Goal: Task Accomplishment & Management: Complete application form

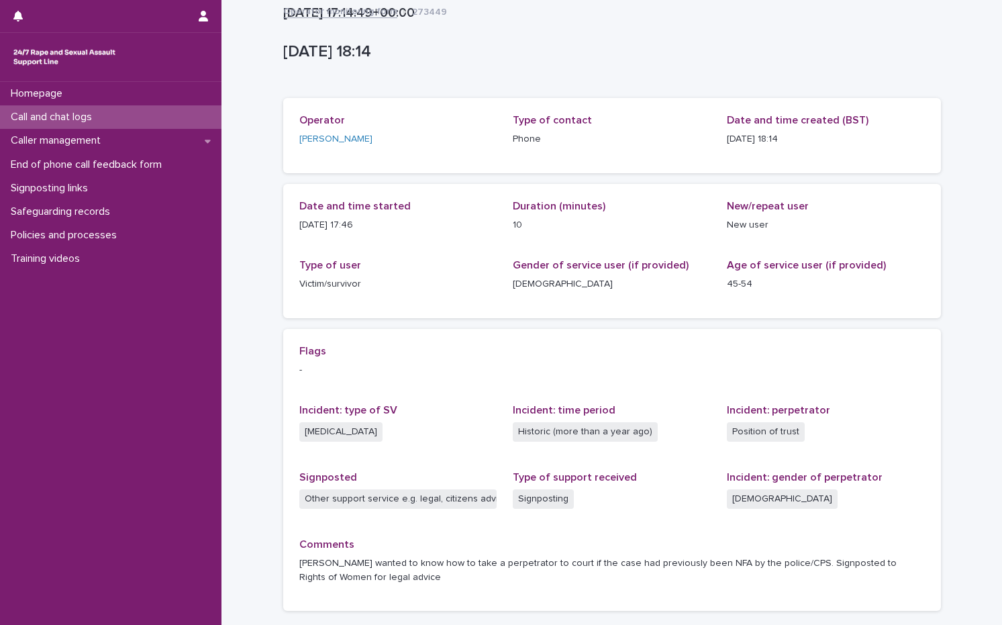
scroll to position [102, 0]
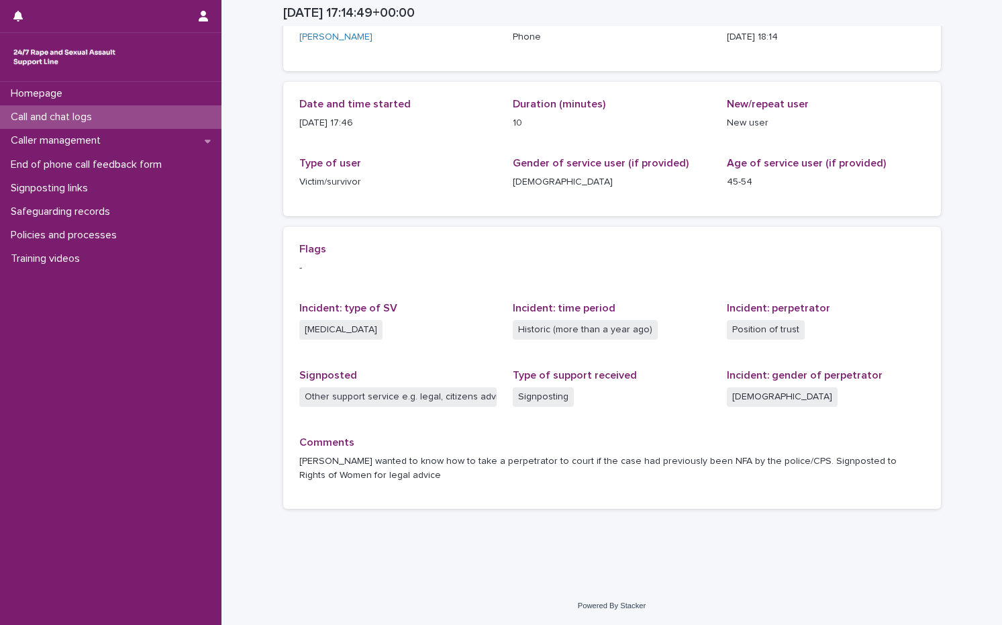
click at [90, 112] on p "Call and chat logs" at bounding box center [53, 117] width 97 height 13
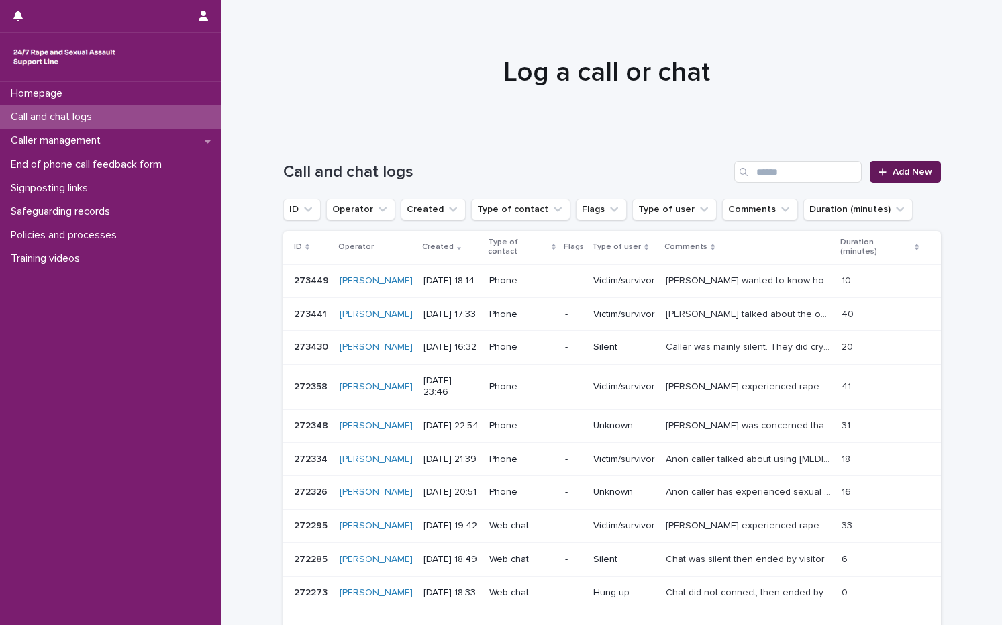
click at [910, 173] on span "Add New" at bounding box center [913, 171] width 40 height 9
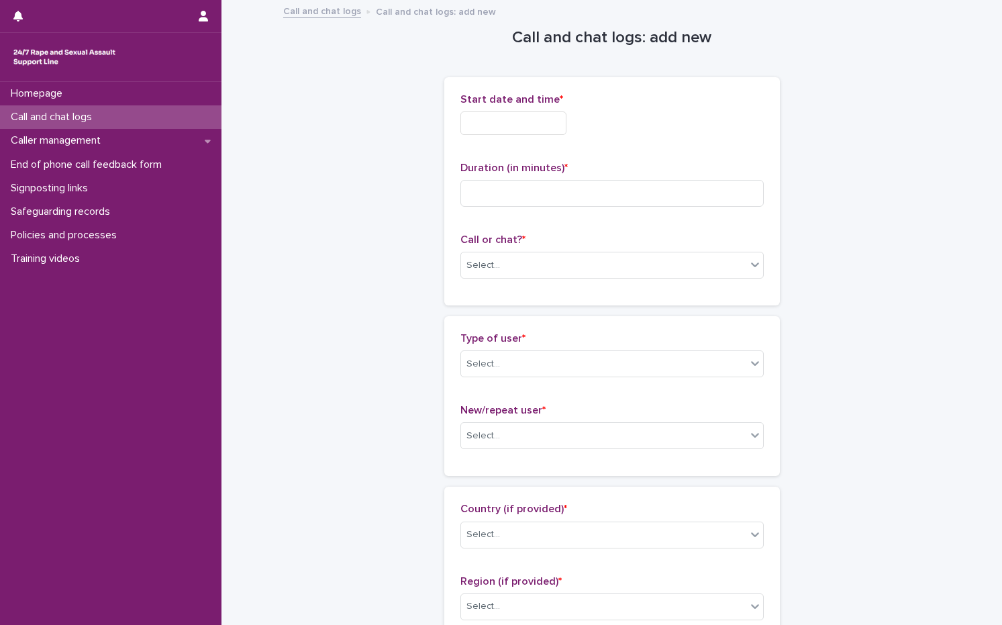
click at [537, 126] on input "text" at bounding box center [514, 122] width 106 height 23
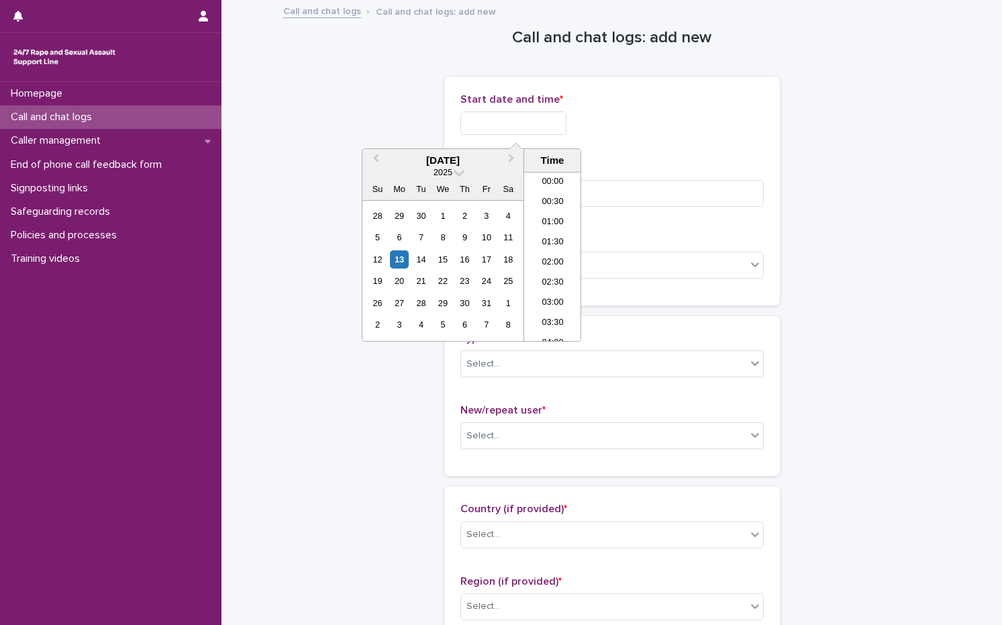
scroll to position [671, 0]
click at [396, 255] on div "13" at bounding box center [399, 259] width 18 height 18
click at [553, 240] on li "18:00" at bounding box center [552, 236] width 57 height 20
click at [553, 128] on input "**********" at bounding box center [514, 122] width 106 height 23
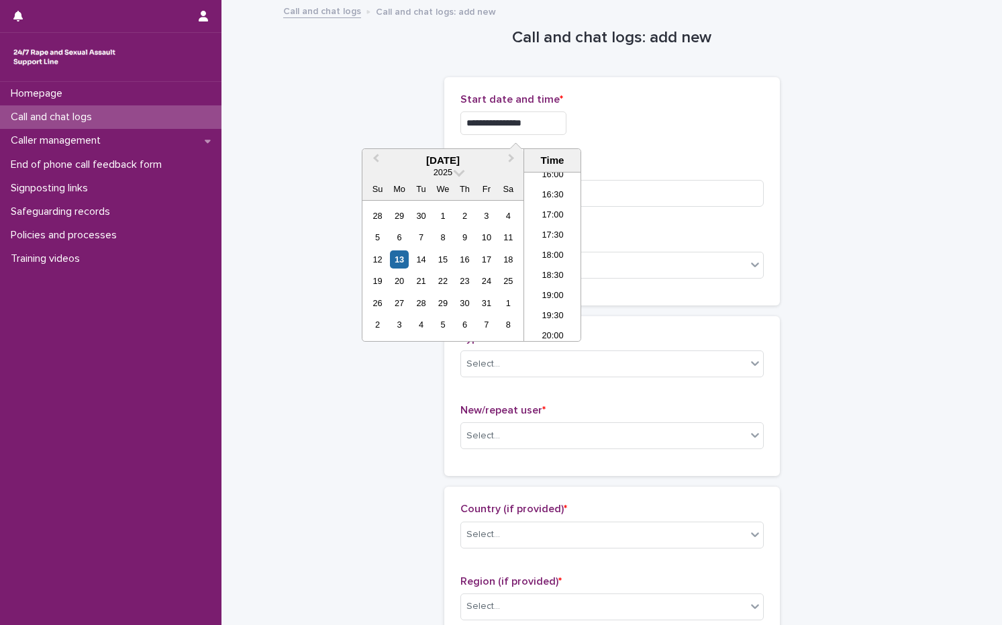
type input "**********"
click at [639, 117] on div "**********" at bounding box center [612, 122] width 303 height 23
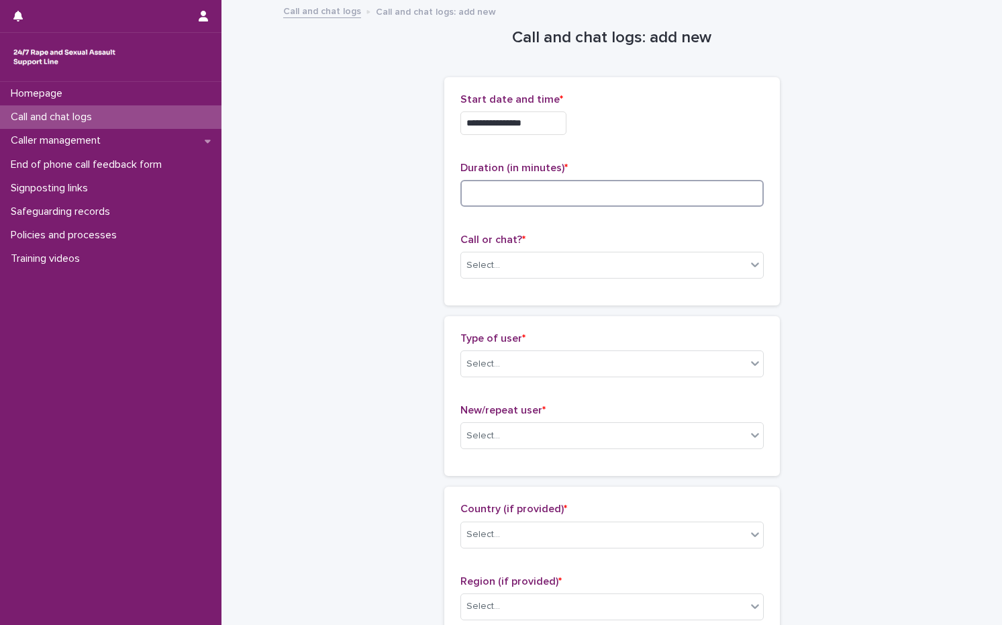
click at [569, 186] on input at bounding box center [612, 193] width 303 height 27
type input "**"
click at [486, 266] on div "Select..." at bounding box center [484, 265] width 34 height 14
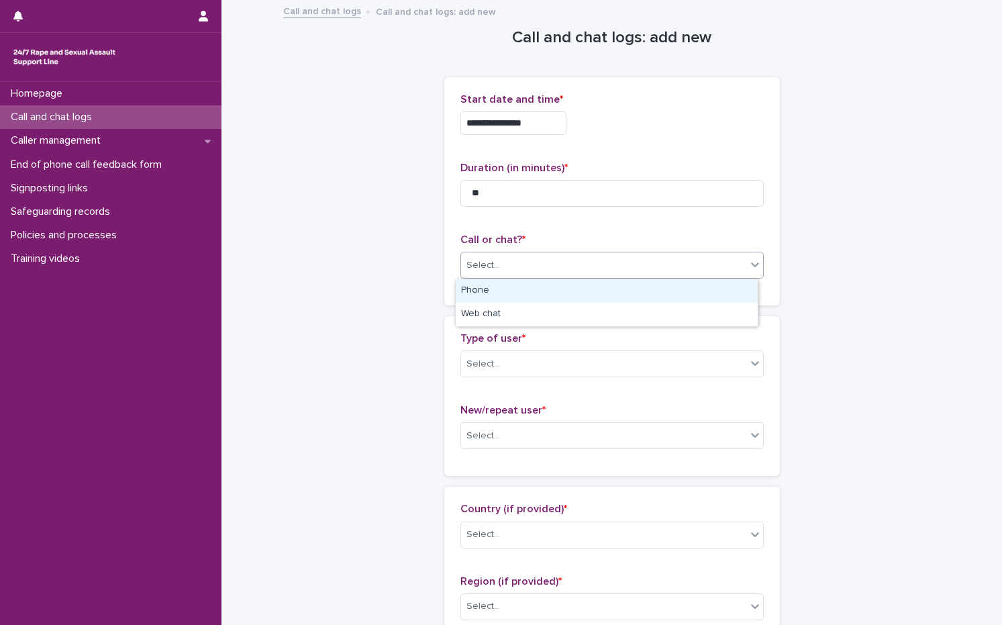
click at [477, 285] on div "Phone" at bounding box center [607, 290] width 302 height 23
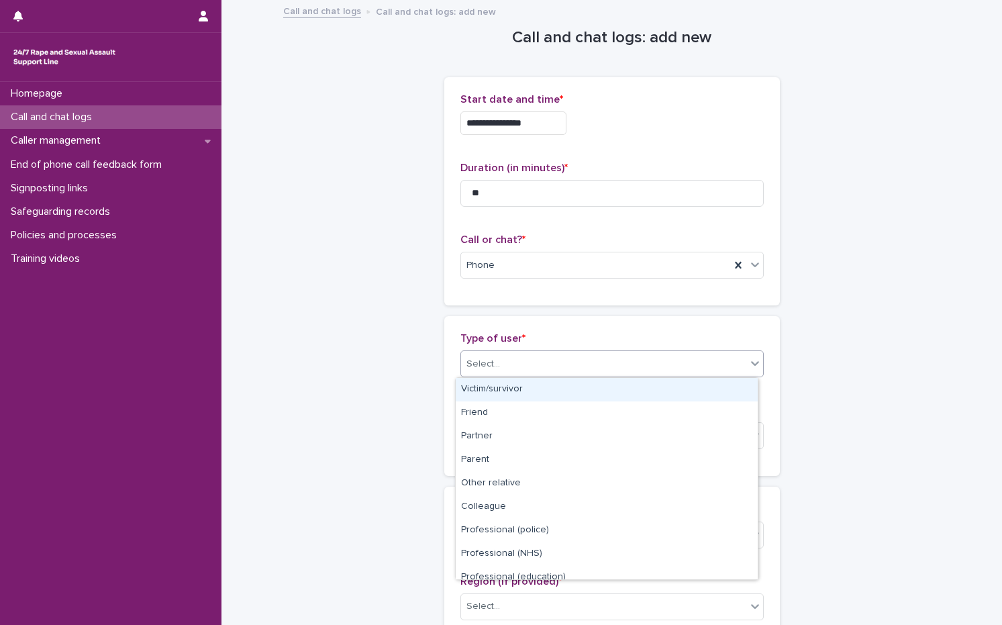
click at [491, 368] on div "Select..." at bounding box center [484, 364] width 34 height 14
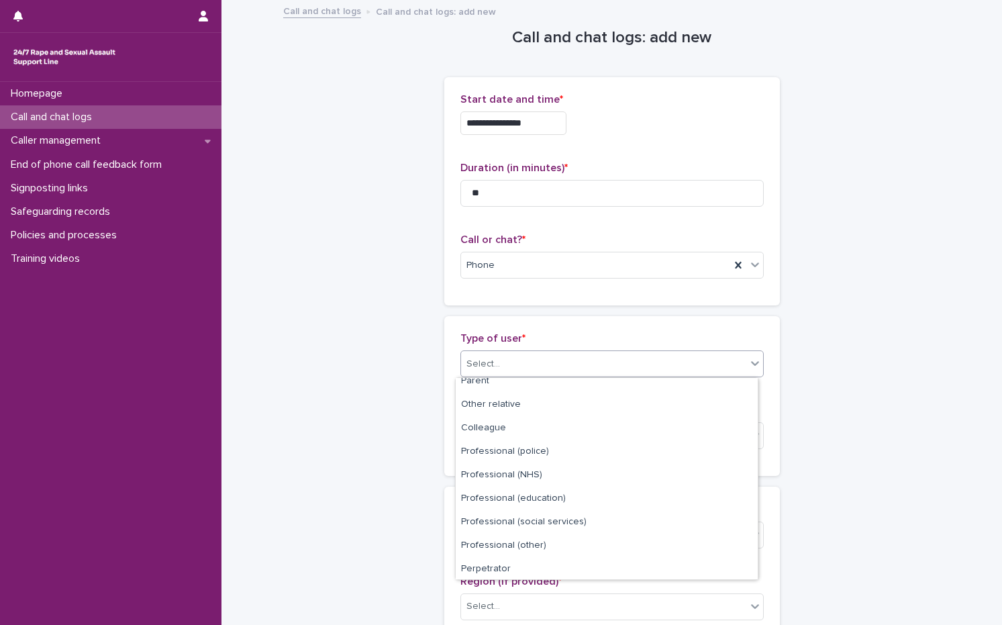
scroll to position [151, 0]
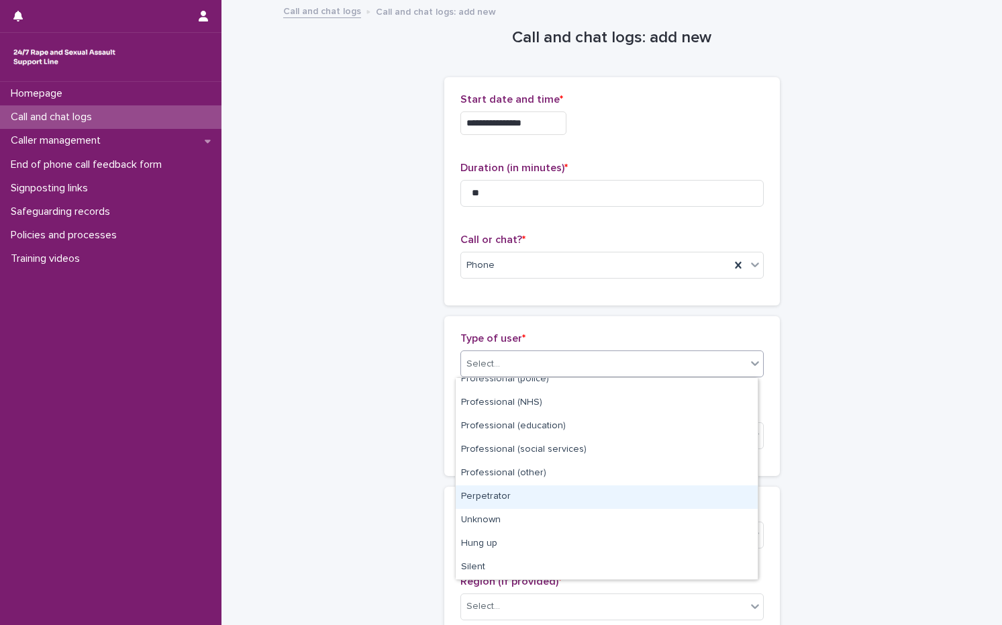
drag, startPoint x: 538, startPoint y: 511, endPoint x: 536, endPoint y: 492, distance: 18.9
click at [536, 492] on div "Perpetrator" at bounding box center [607, 496] width 302 height 23
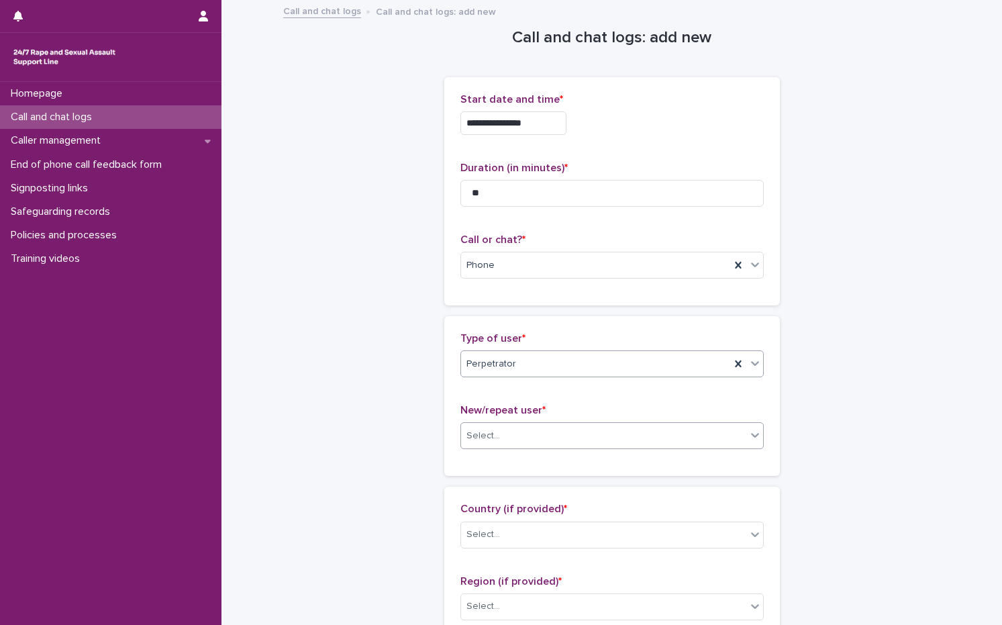
click at [547, 443] on div "Select..." at bounding box center [603, 436] width 285 height 22
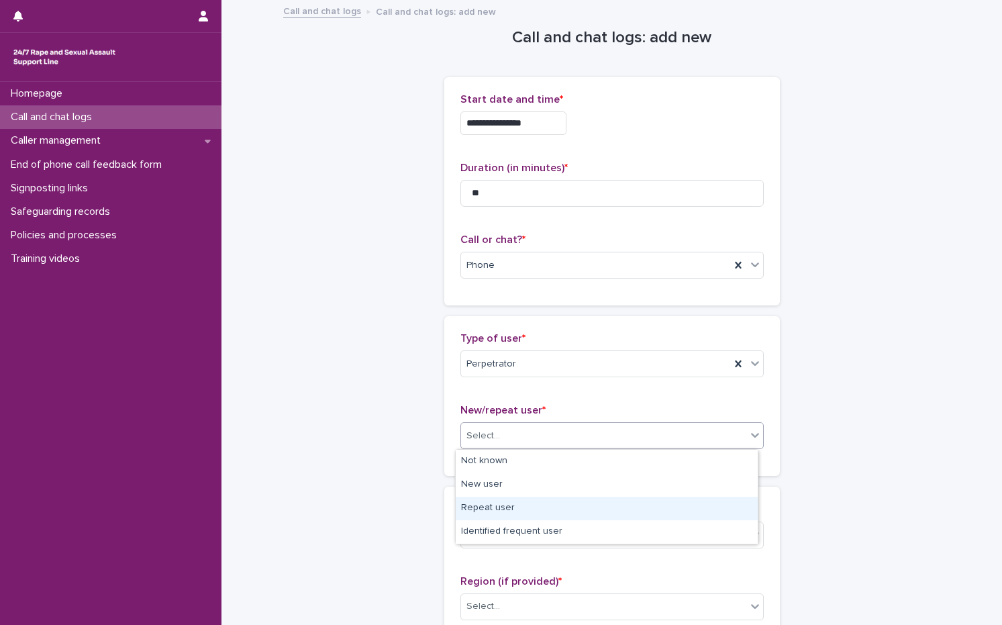
click at [506, 502] on div "Repeat user" at bounding box center [607, 508] width 302 height 23
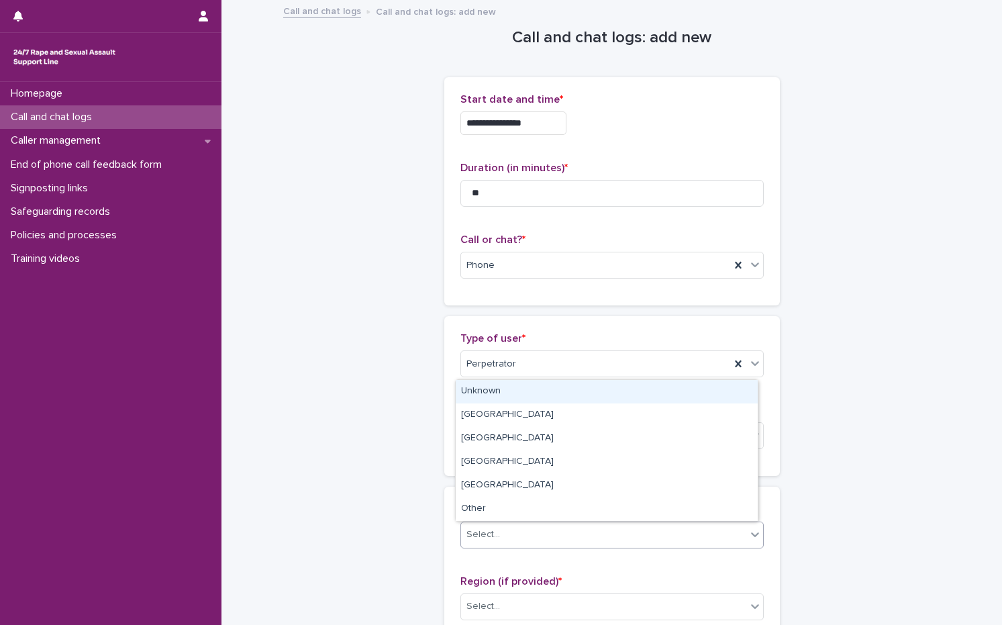
click at [519, 536] on div "Select..." at bounding box center [603, 535] width 285 height 22
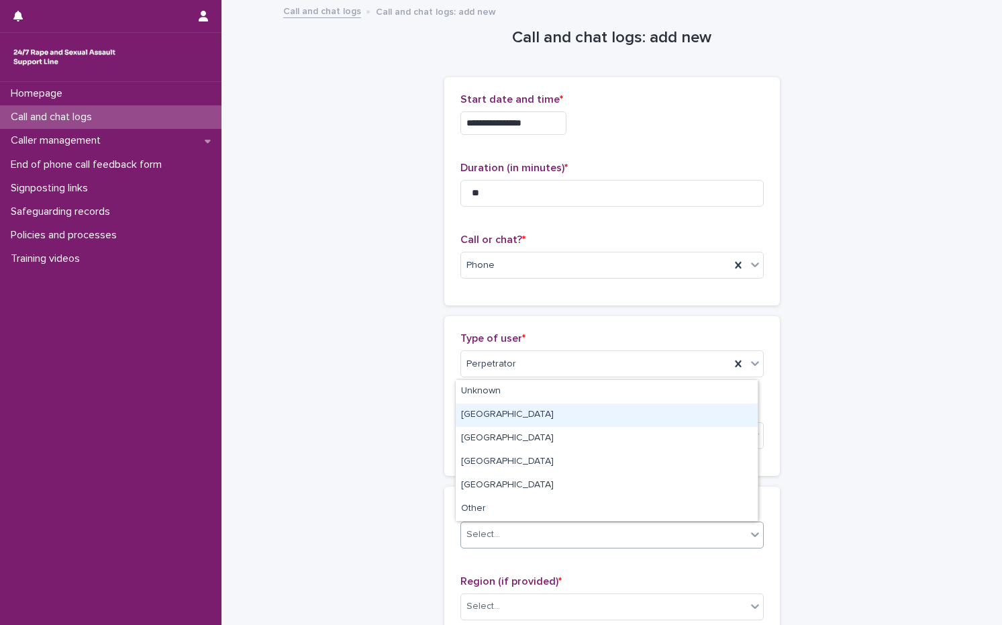
click at [489, 423] on div "[GEOGRAPHIC_DATA]" at bounding box center [607, 414] width 302 height 23
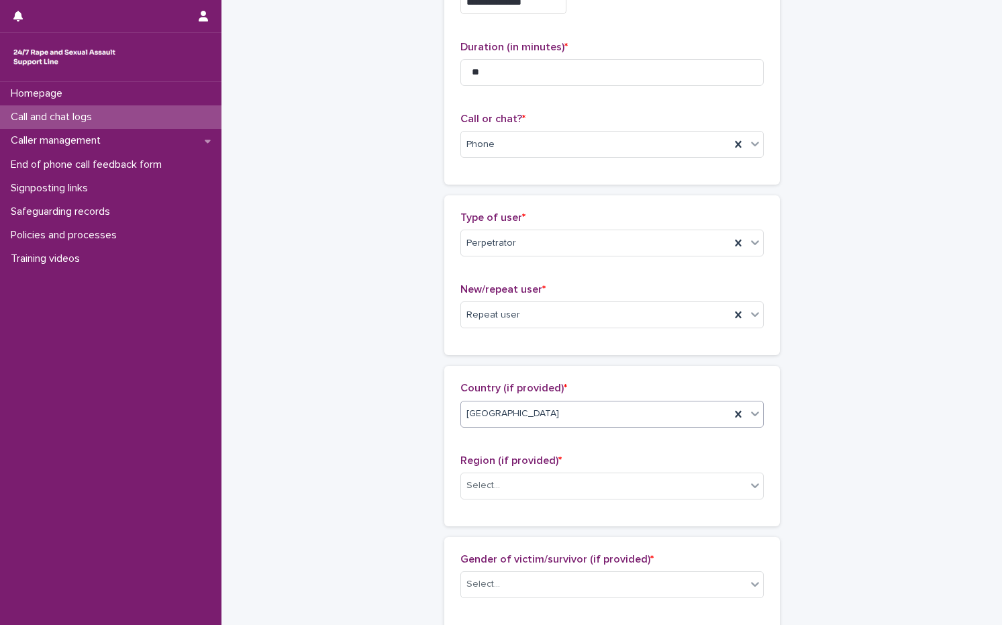
scroll to position [269, 0]
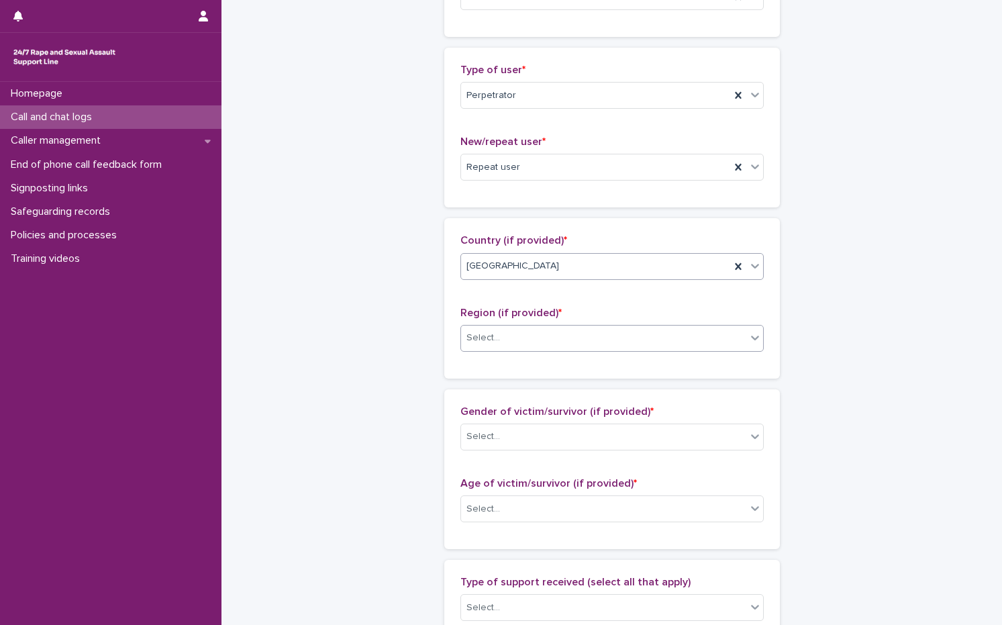
click at [505, 336] on div "Select..." at bounding box center [603, 338] width 285 height 22
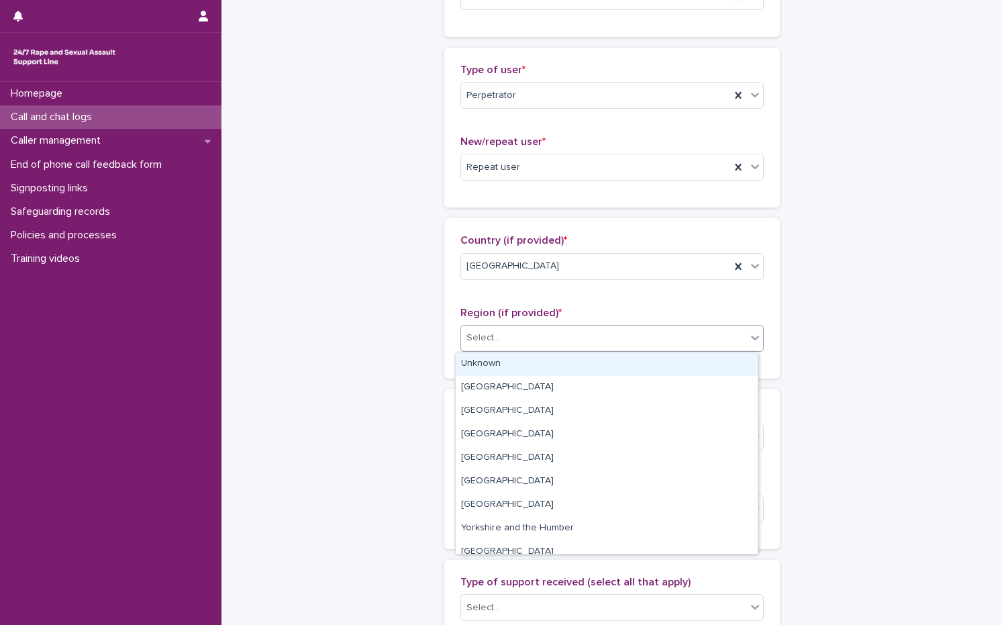
click at [497, 365] on div "Unknown" at bounding box center [607, 363] width 302 height 23
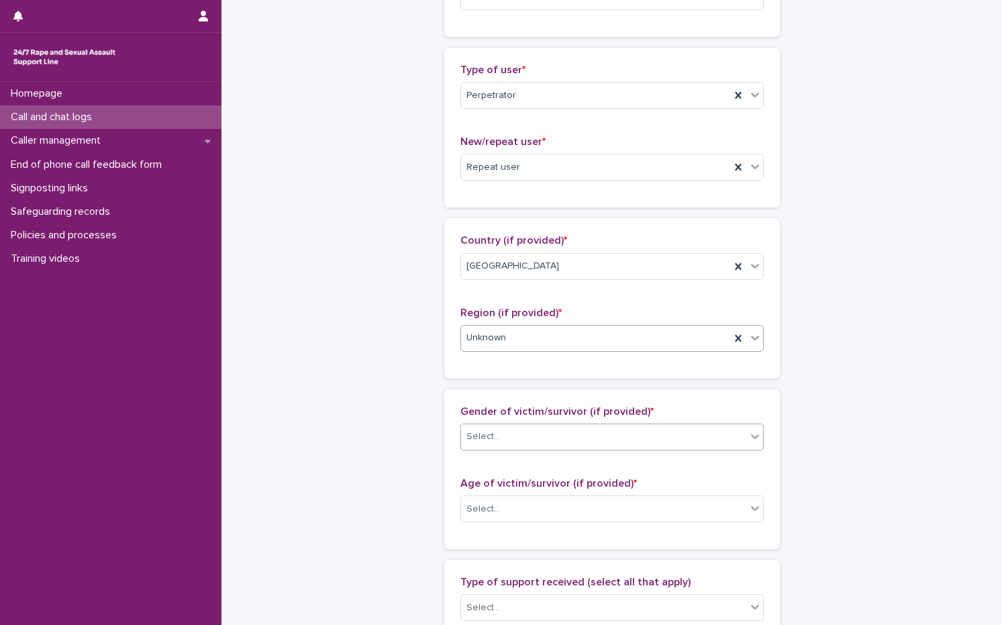
click at [529, 433] on div "Select..." at bounding box center [603, 437] width 285 height 22
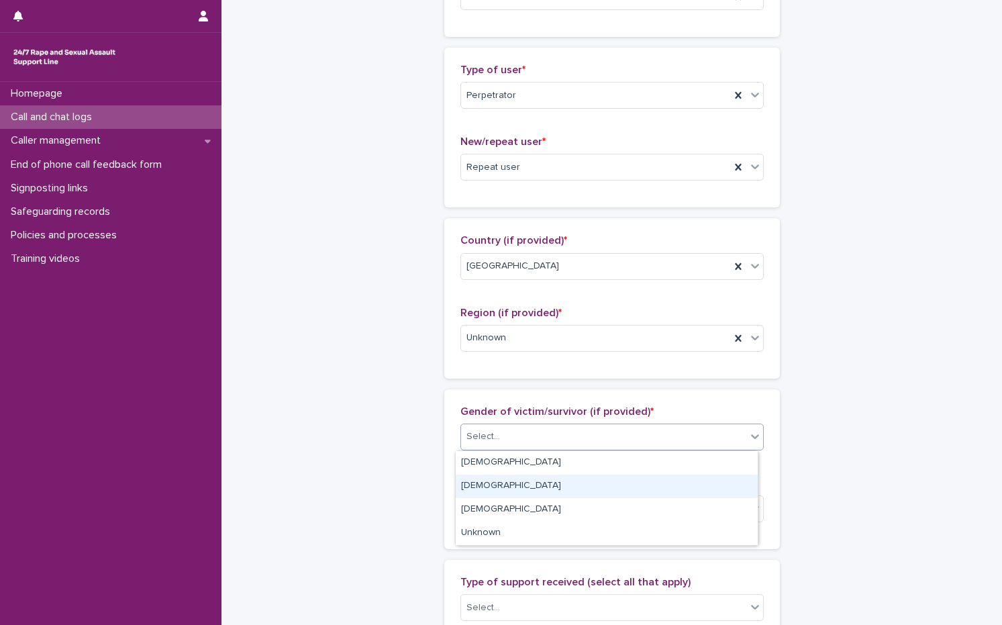
drag, startPoint x: 501, startPoint y: 473, endPoint x: 497, endPoint y: 495, distance: 22.5
click at [497, 495] on div "[DEMOGRAPHIC_DATA]" at bounding box center [607, 486] width 302 height 23
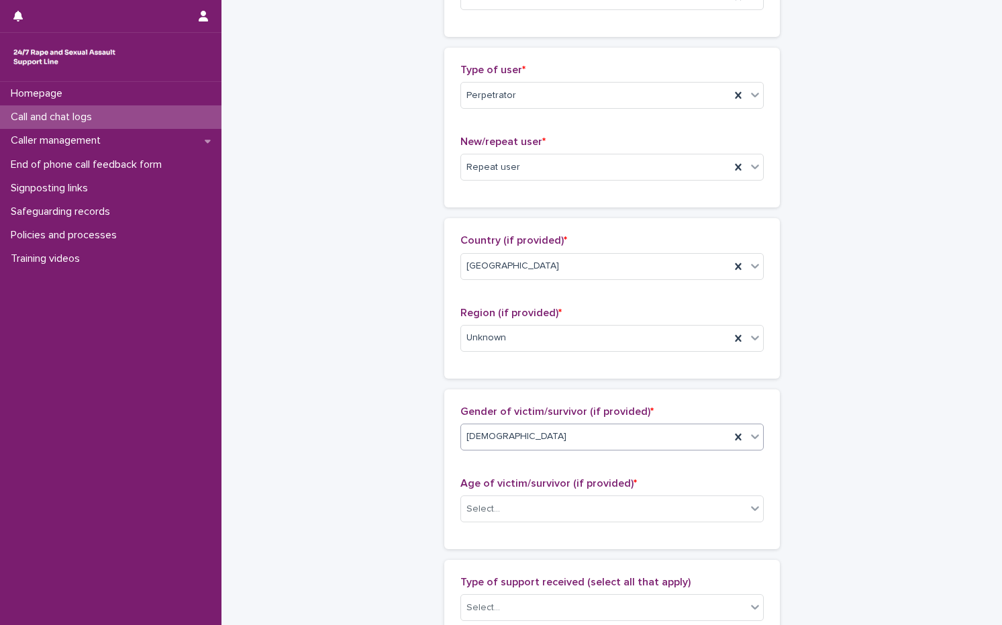
scroll to position [403, 0]
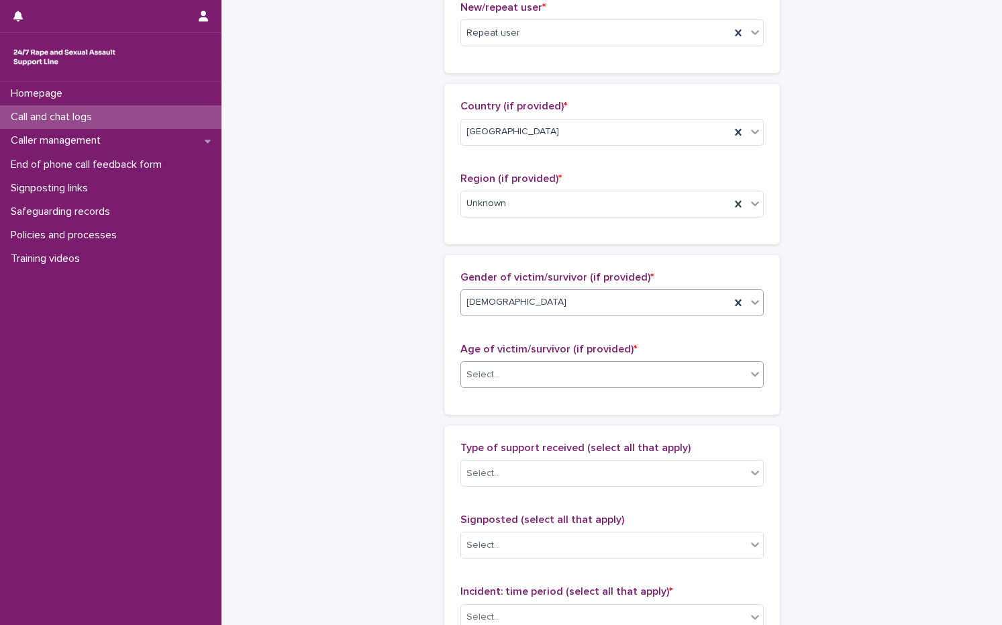
click at [565, 383] on div "Select..." at bounding box center [603, 375] width 285 height 22
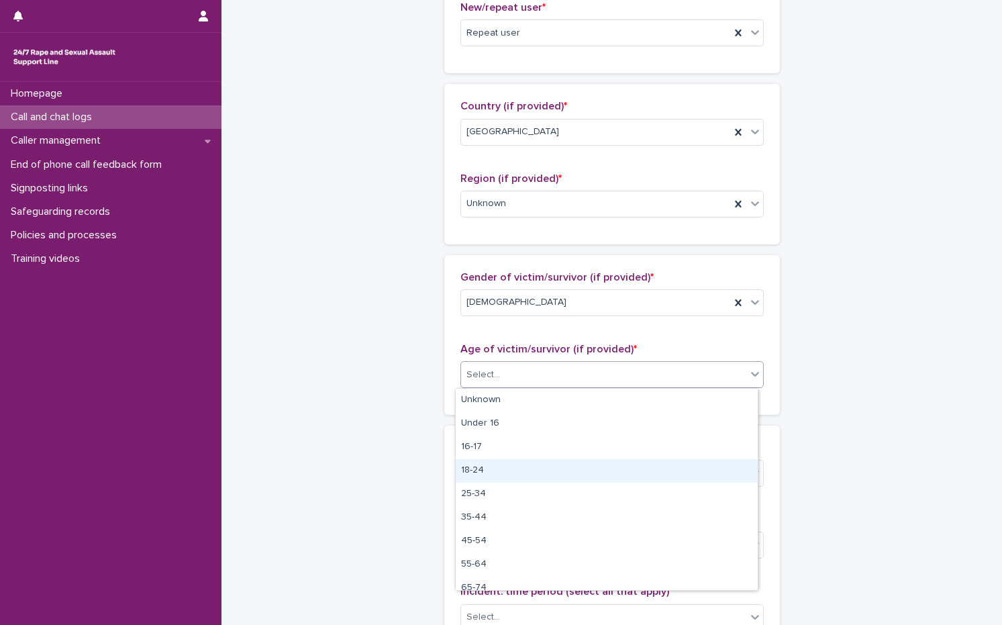
click at [496, 469] on div "18-24" at bounding box center [607, 470] width 302 height 23
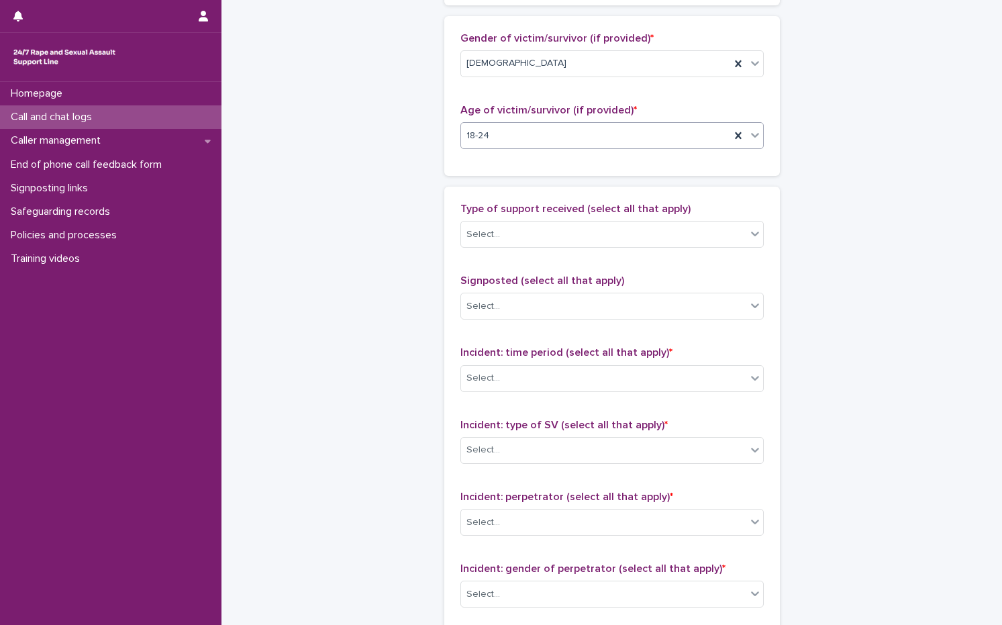
scroll to position [738, 0]
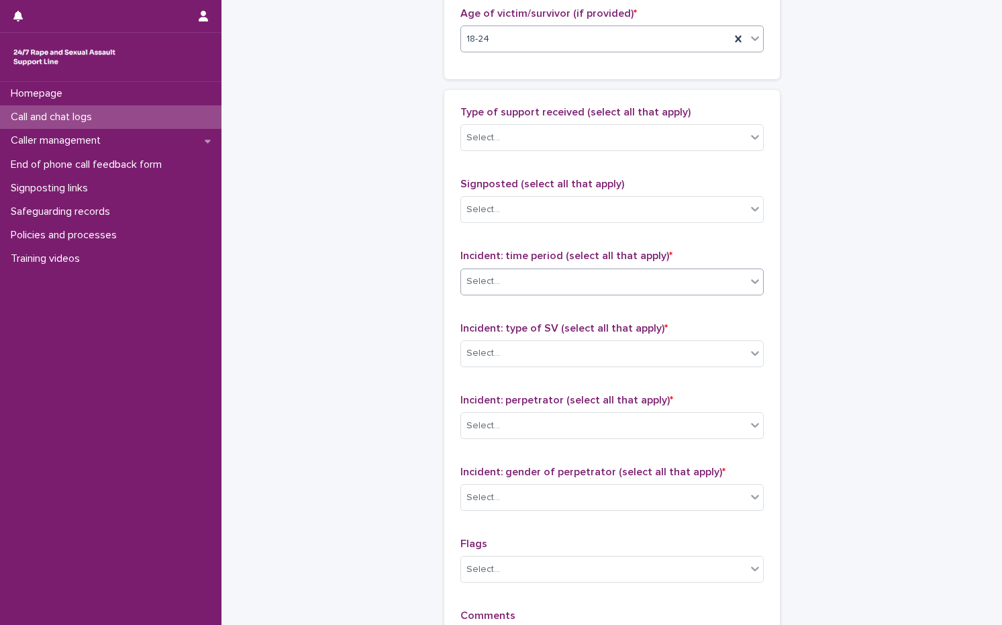
click at [503, 282] on div "Select..." at bounding box center [603, 282] width 285 height 22
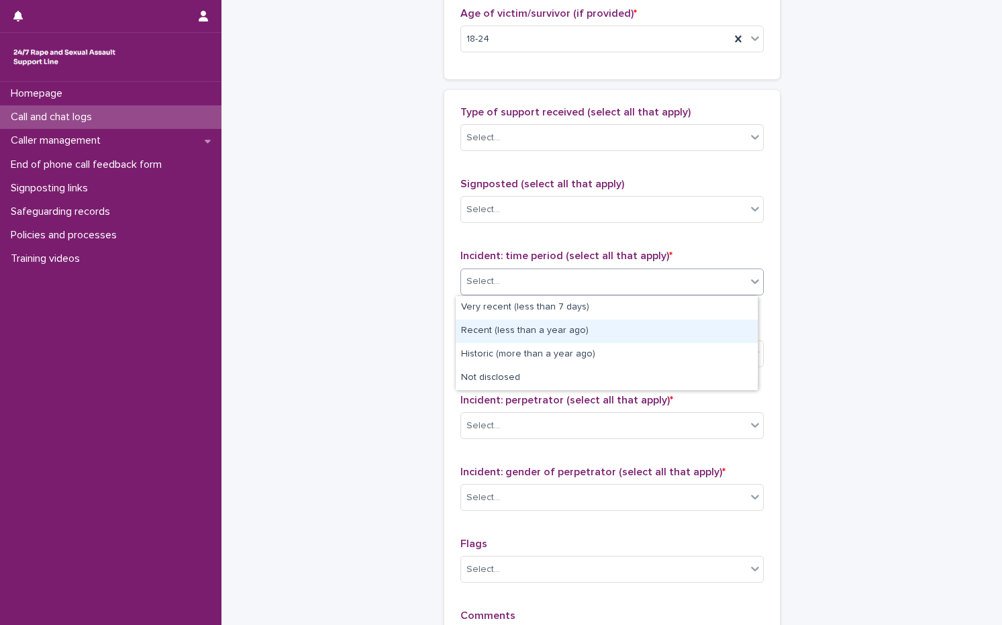
click at [518, 332] on div "Recent (less than a year ago)" at bounding box center [607, 331] width 302 height 23
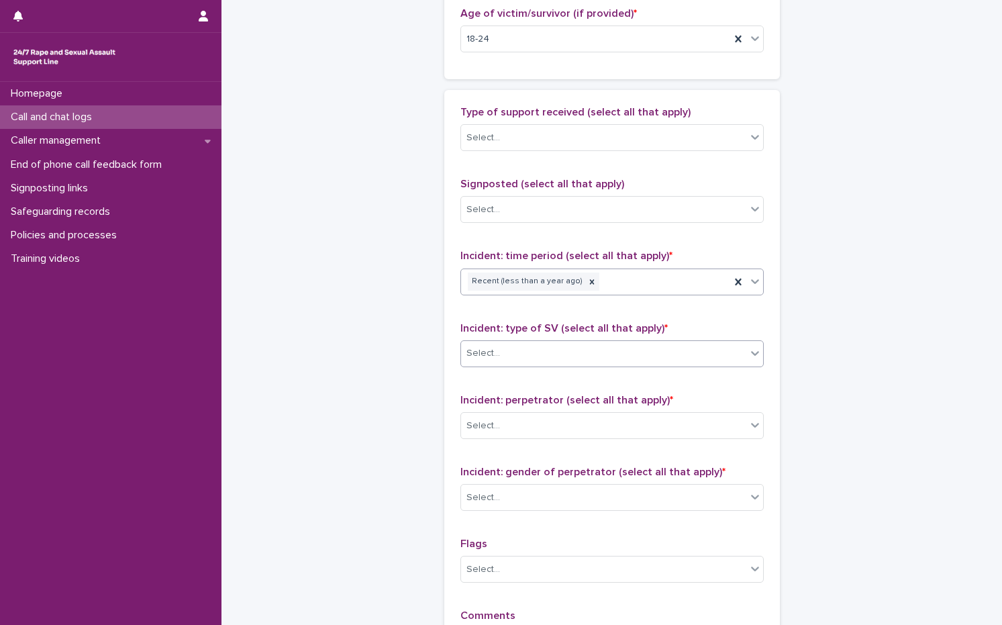
click at [516, 354] on div "Select..." at bounding box center [603, 353] width 285 height 22
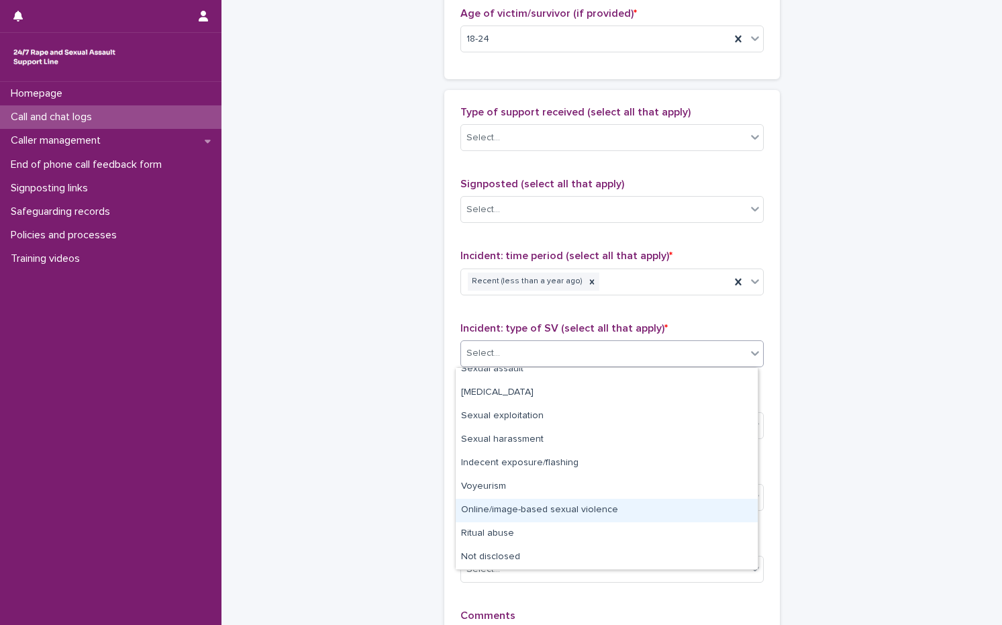
scroll to position [0, 0]
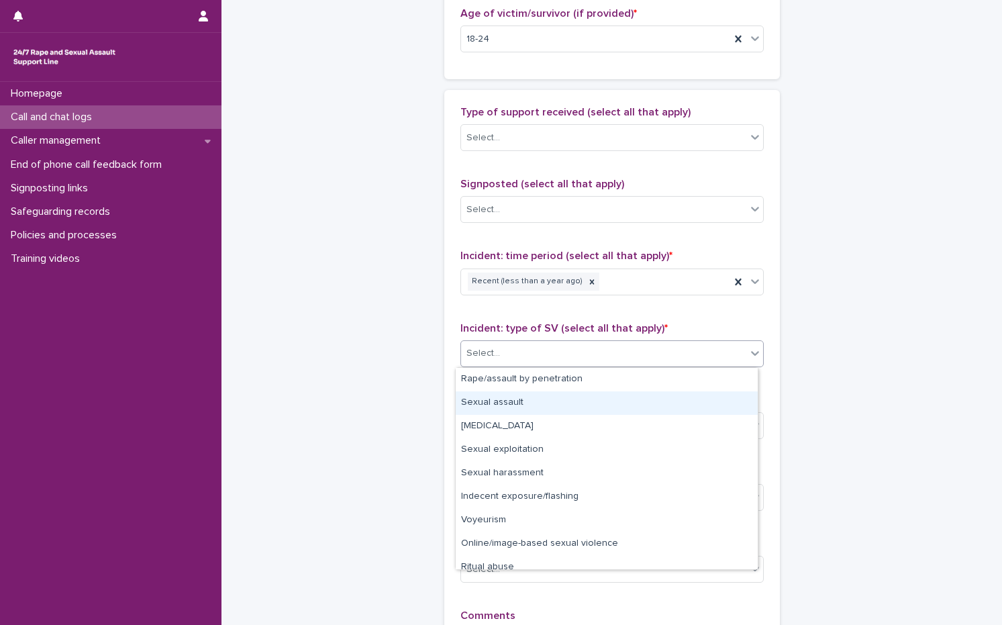
click at [524, 414] on div "Sexual assault" at bounding box center [607, 402] width 302 height 23
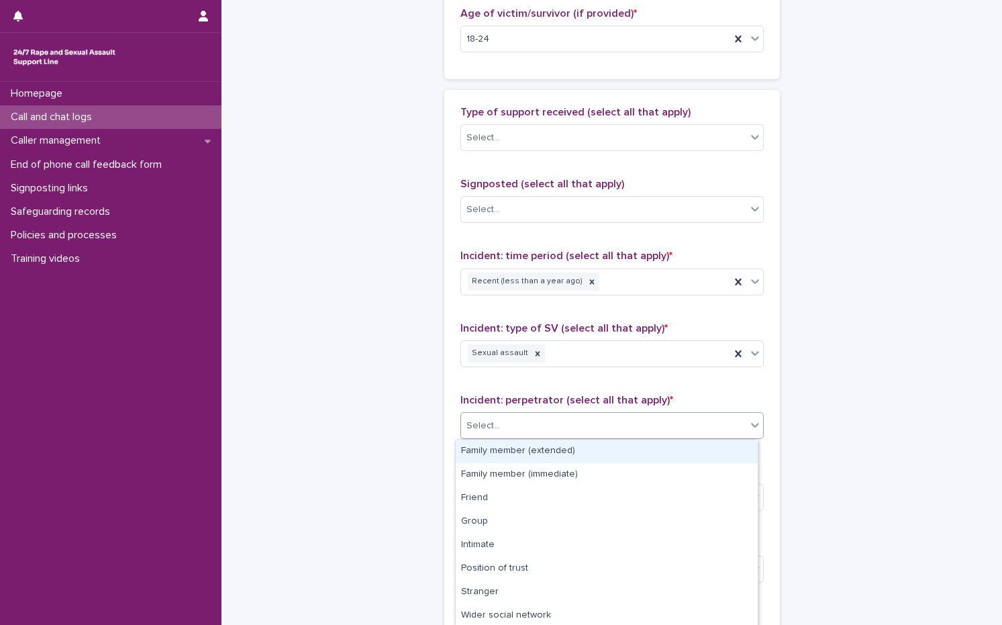
click at [532, 430] on div "Select..." at bounding box center [603, 426] width 285 height 22
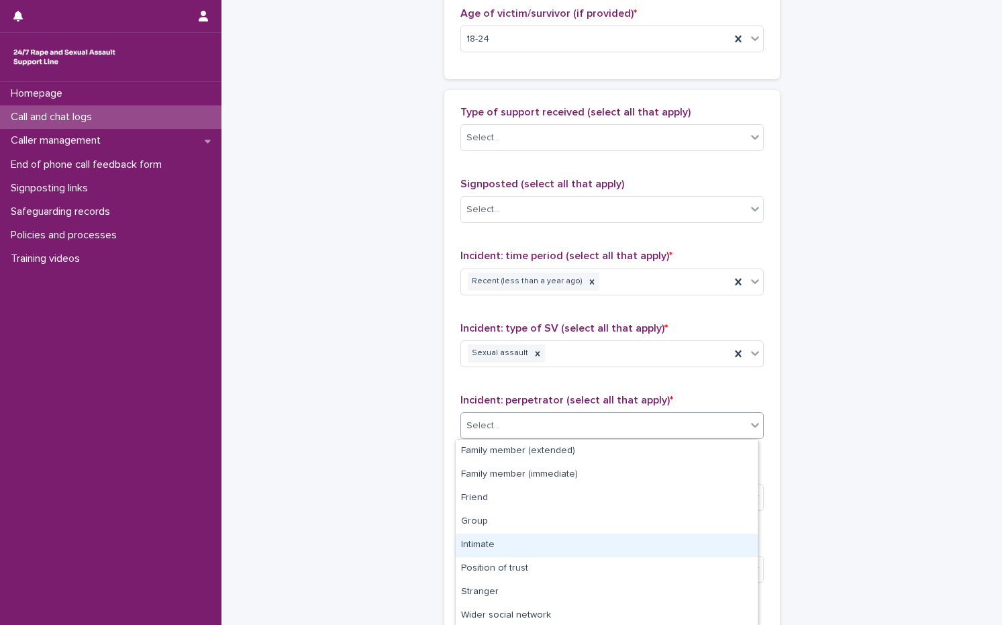
scroll to position [73, 0]
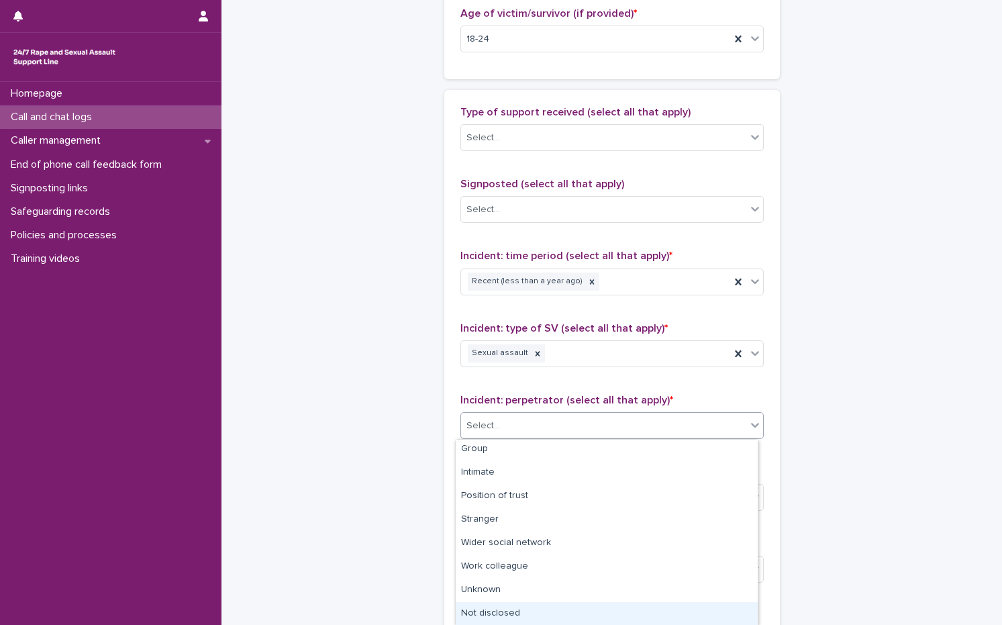
click at [496, 606] on div "Not disclosed" at bounding box center [607, 613] width 302 height 23
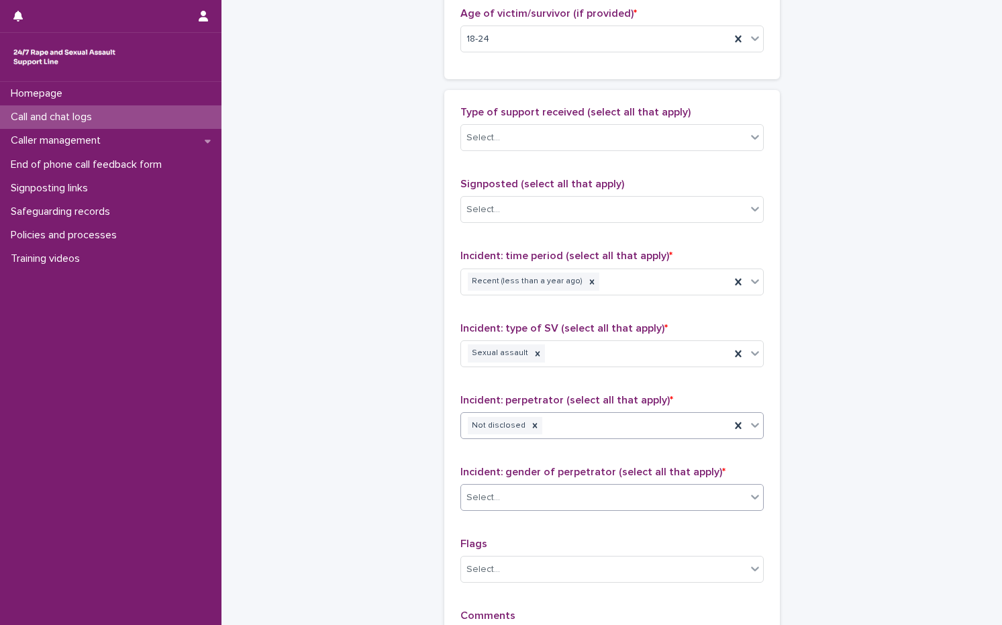
click at [512, 505] on div "Select..." at bounding box center [603, 498] width 285 height 22
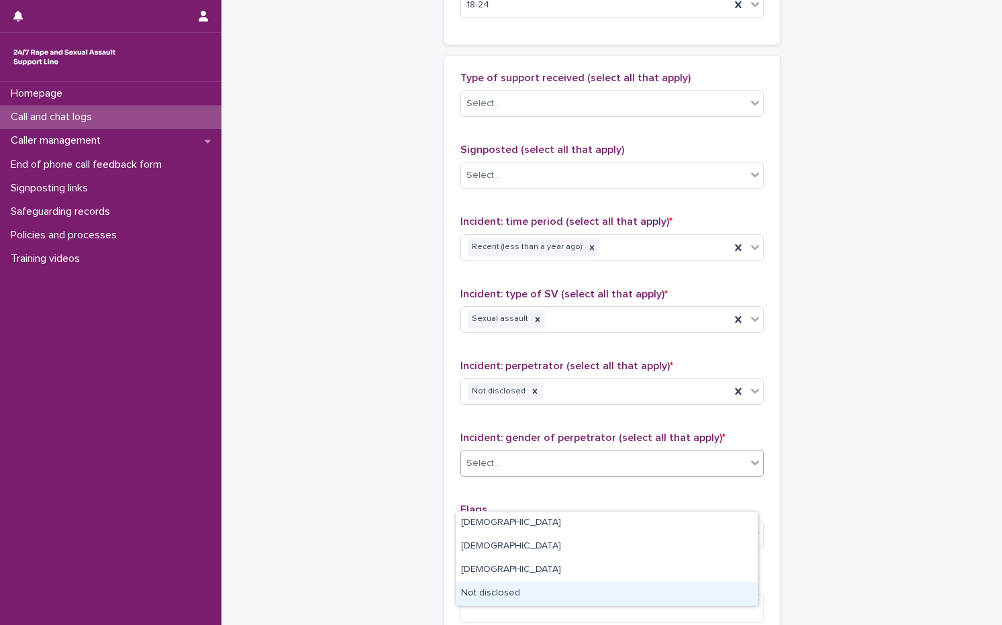
scroll to position [806, 0]
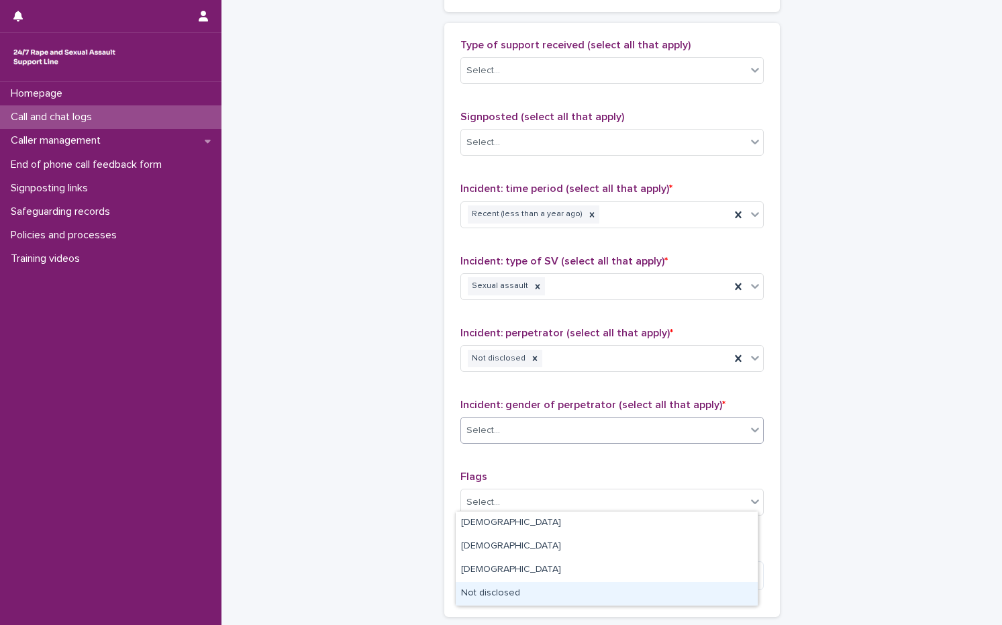
click at [563, 595] on div "Not disclosed" at bounding box center [607, 593] width 302 height 23
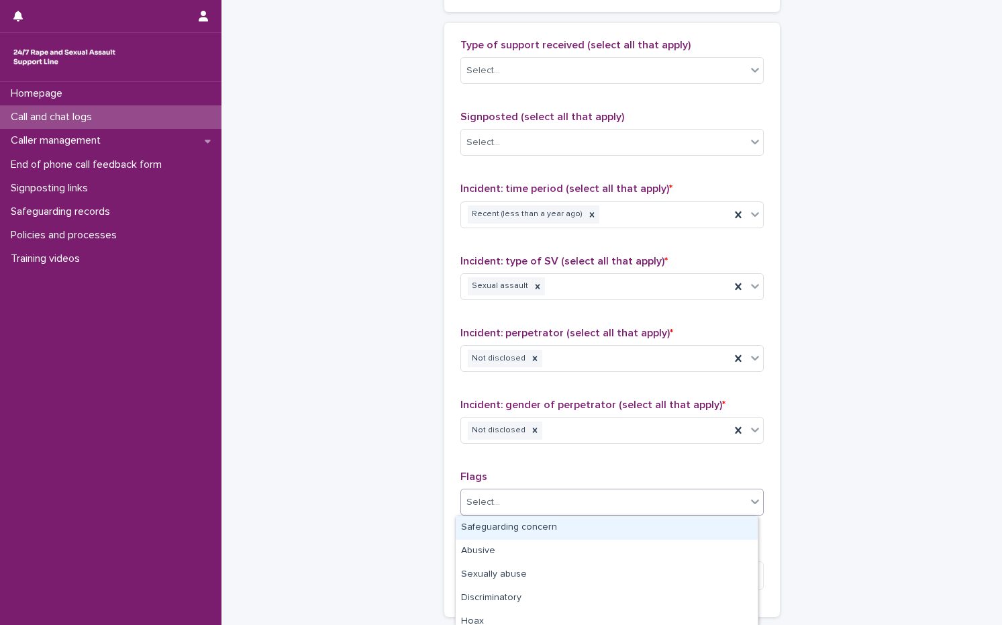
click at [498, 495] on div "Select..." at bounding box center [603, 502] width 285 height 22
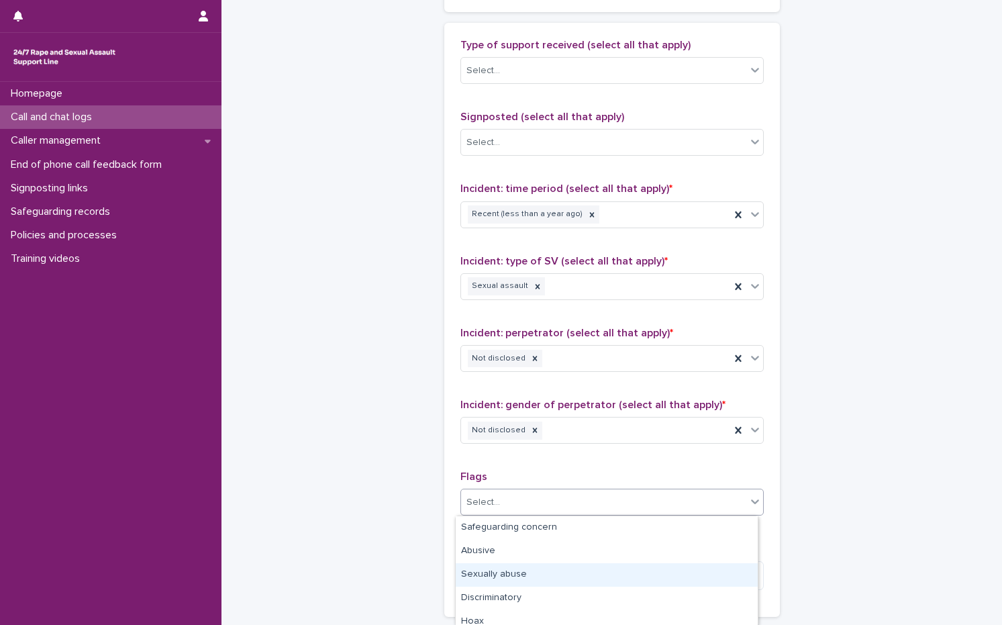
click at [529, 565] on div "Sexually abuse" at bounding box center [607, 574] width 302 height 23
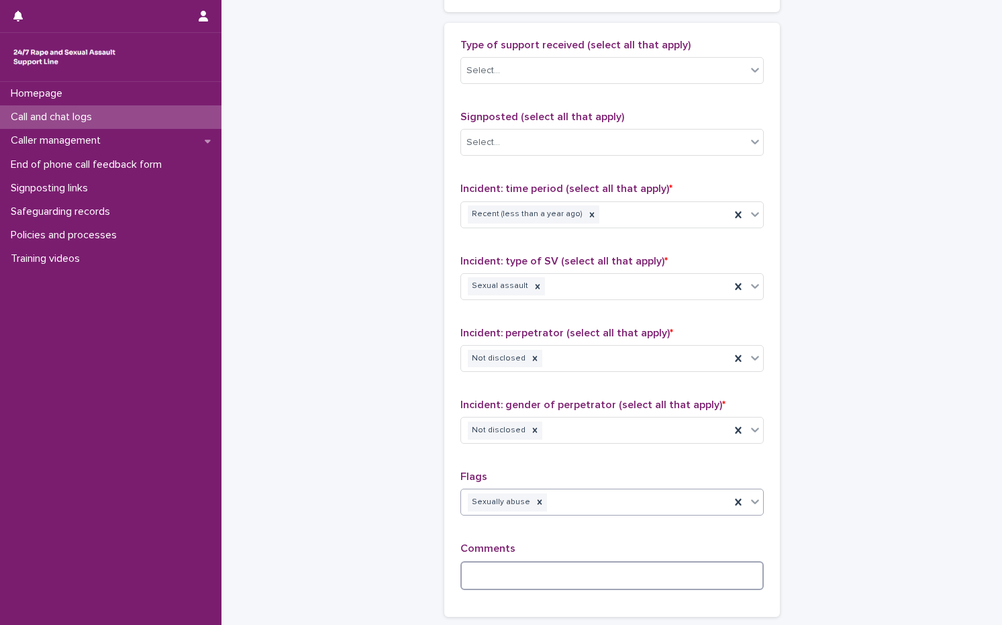
click at [519, 581] on textarea at bounding box center [612, 575] width 303 height 29
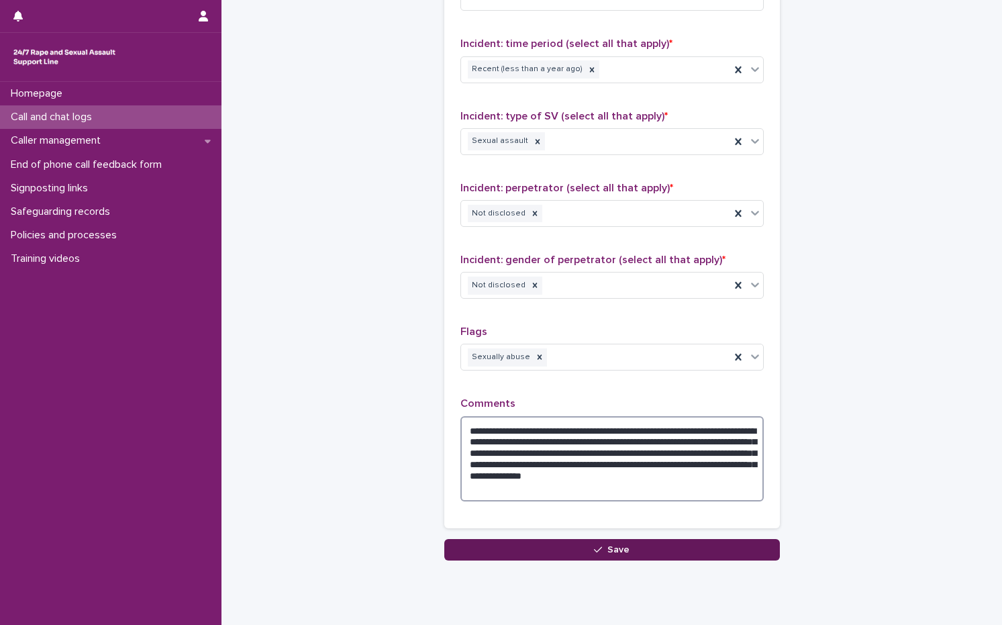
scroll to position [991, 0]
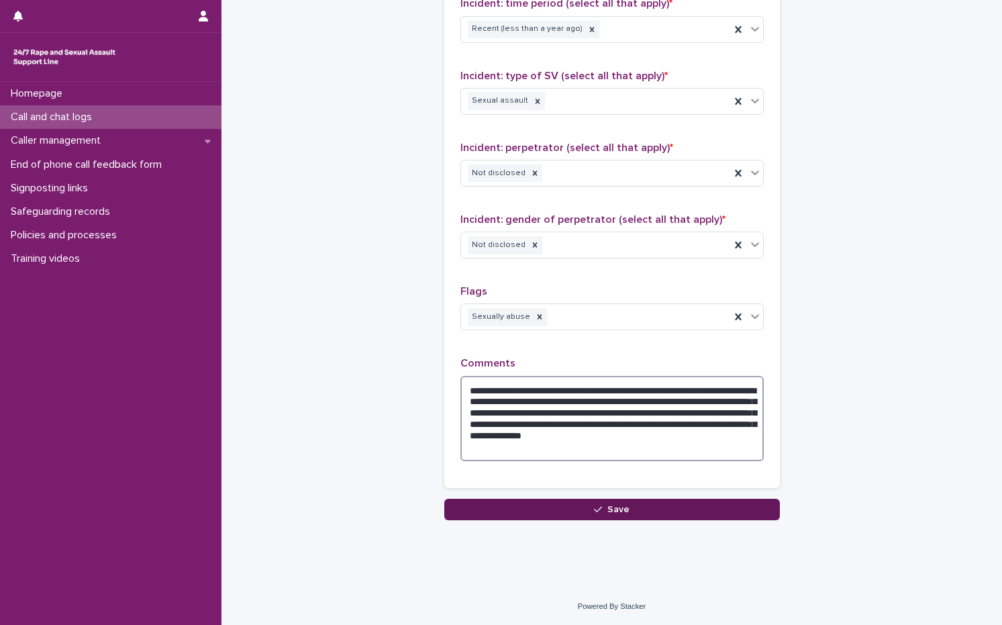
type textarea "**********"
click at [653, 512] on button "Save" at bounding box center [612, 509] width 336 height 21
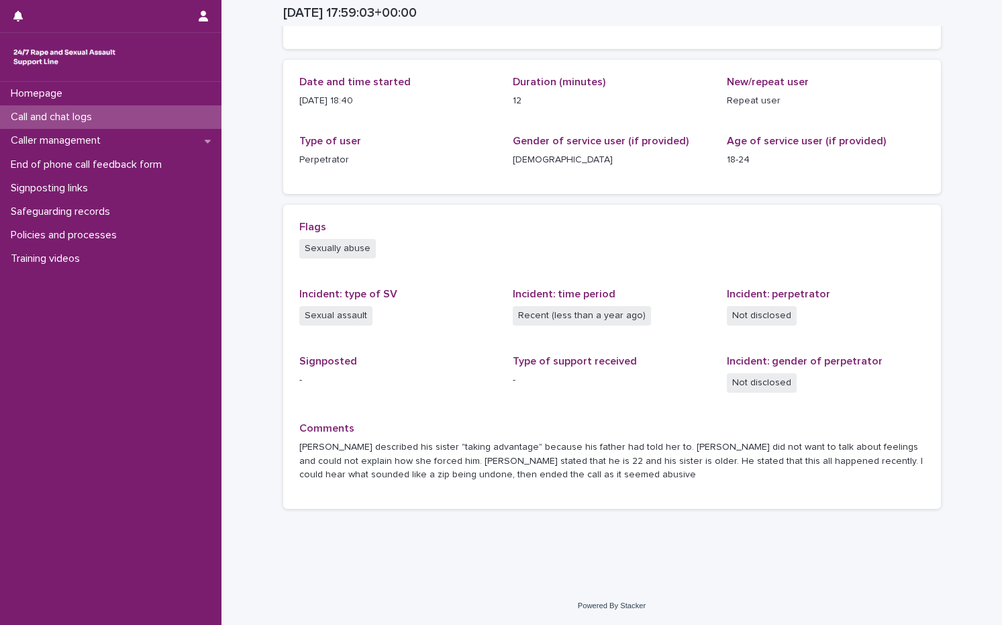
scroll to position [124, 0]
